Goal: Task Accomplishment & Management: Complete application form

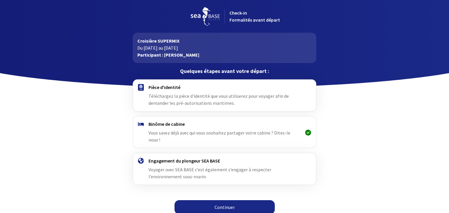
click at [222, 202] on link "Continuer" at bounding box center [224, 207] width 100 height 14
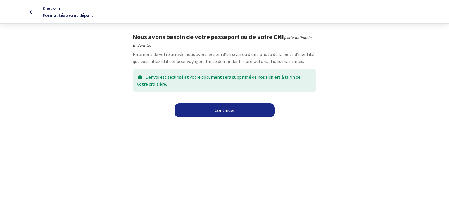
click at [230, 114] on link "Continuer" at bounding box center [224, 110] width 100 height 14
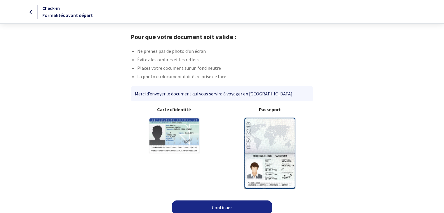
scroll to position [5, 0]
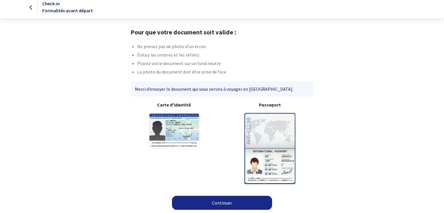
click at [226, 200] on link "Continuer" at bounding box center [222, 203] width 100 height 14
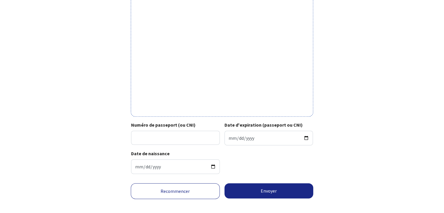
scroll to position [181, 0]
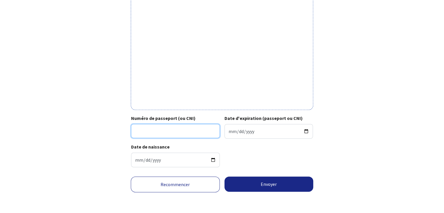
click at [175, 130] on input "Numéro de passeport (ou CNI)" at bounding box center [175, 131] width 89 height 14
click at [204, 133] on input "22AI" at bounding box center [175, 131] width 89 height 14
type input "22AI113"
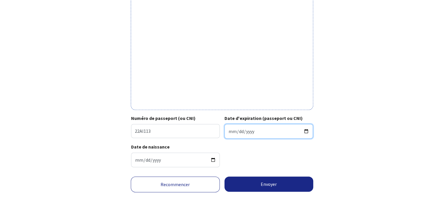
click at [252, 131] on input "Date d'expiration (passeport ou CNI)" at bounding box center [269, 131] width 89 height 15
type input "2032-02-18"
click at [338, 144] on div "Votre passeport ou CNI Passeport (uniquement la page avec photo) ou recto de vo…" at bounding box center [222, 12] width 330 height 320
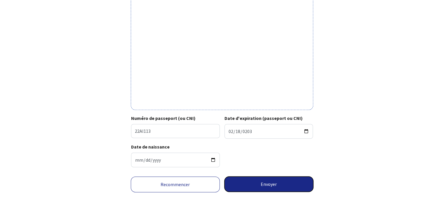
click at [269, 183] on button "Envoyer" at bounding box center [269, 184] width 89 height 15
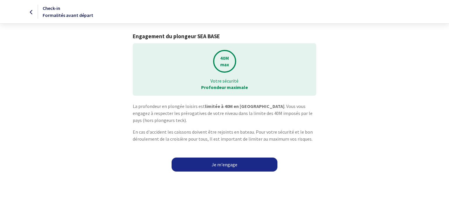
click at [237, 166] on link "Je m'engage" at bounding box center [225, 165] width 106 height 14
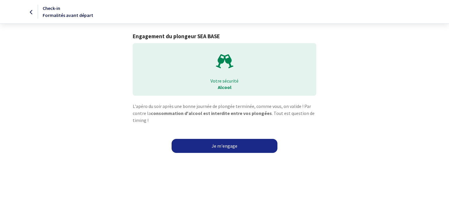
click at [231, 146] on link "Je m'engage" at bounding box center [225, 146] width 106 height 14
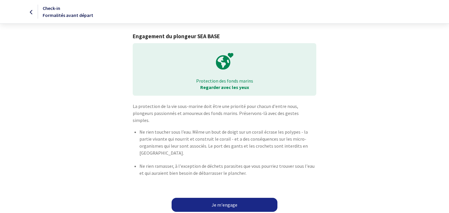
click at [233, 198] on link "Je m'engage" at bounding box center [225, 205] width 106 height 14
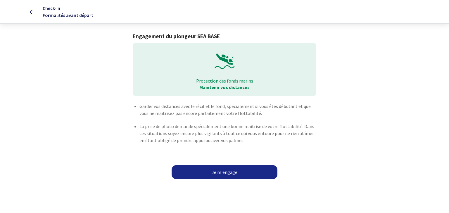
click at [231, 170] on link "Je m'engage" at bounding box center [225, 172] width 106 height 14
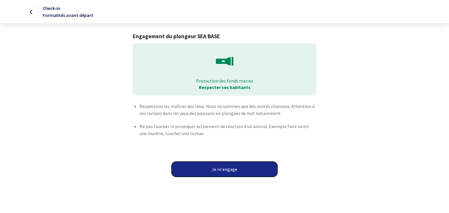
click at [232, 169] on button "Je m'engage" at bounding box center [225, 169] width 106 height 15
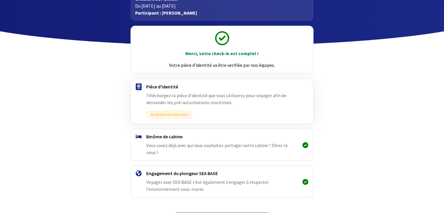
scroll to position [52, 0]
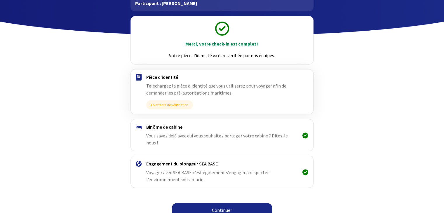
click at [223, 134] on span "Vous savez déjà avec qui vous souhaitez partager votre cabine ? Dites-le nous !" at bounding box center [217, 139] width 142 height 13
click at [220, 204] on link "Continuer" at bounding box center [222, 210] width 100 height 14
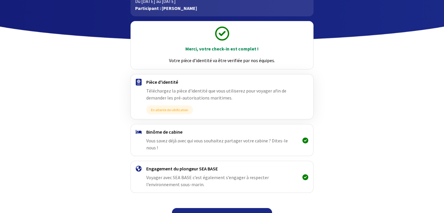
scroll to position [52, 0]
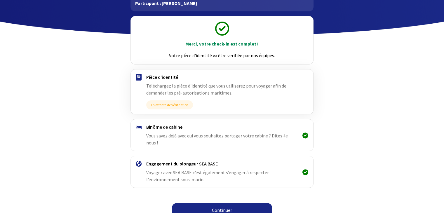
click at [219, 203] on link "Continuer" at bounding box center [222, 210] width 100 height 14
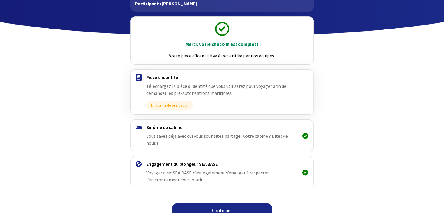
click at [227, 204] on link "Continuer" at bounding box center [222, 211] width 100 height 14
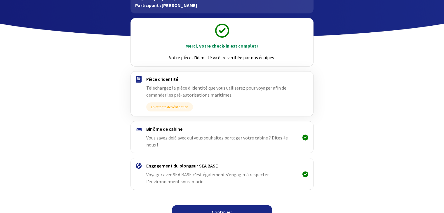
scroll to position [52, 0]
